Goal: Navigation & Orientation: Find specific page/section

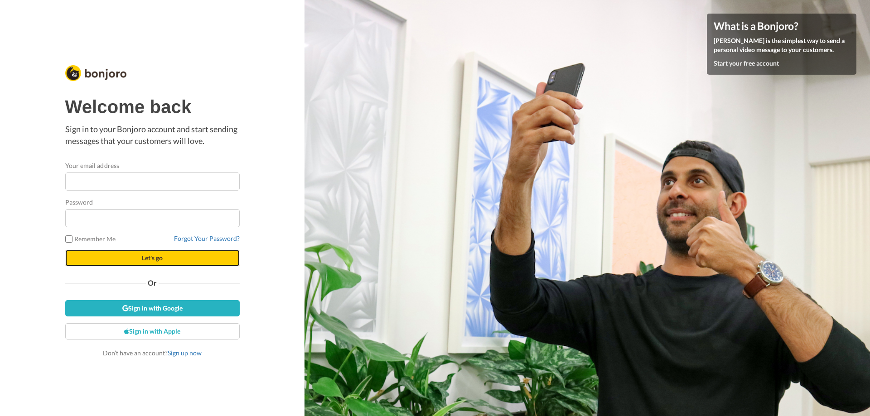
click at [149, 255] on span "Let's go" at bounding box center [152, 258] width 21 height 8
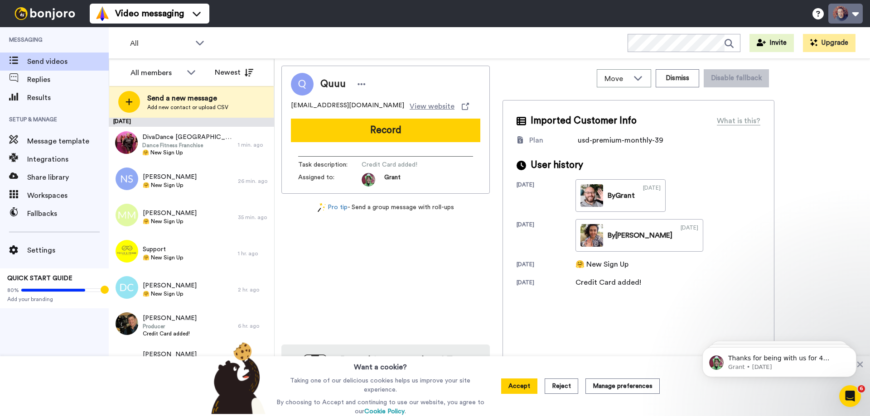
click at [833, 14] on button at bounding box center [845, 14] width 34 height 20
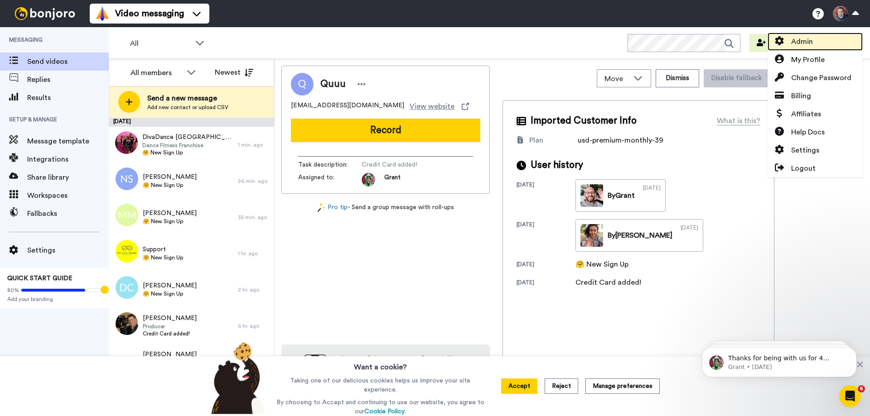
click at [796, 39] on span "Admin" at bounding box center [802, 41] width 22 height 11
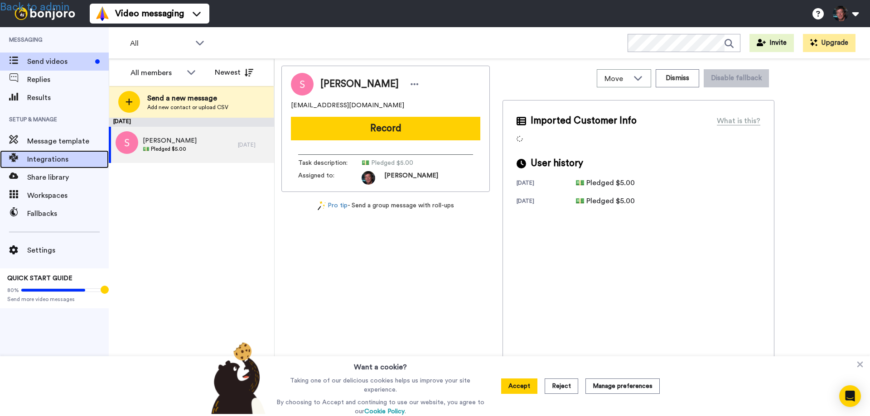
click at [49, 165] on div "Integrations" at bounding box center [54, 159] width 109 height 18
